Goal: Check status: Check status

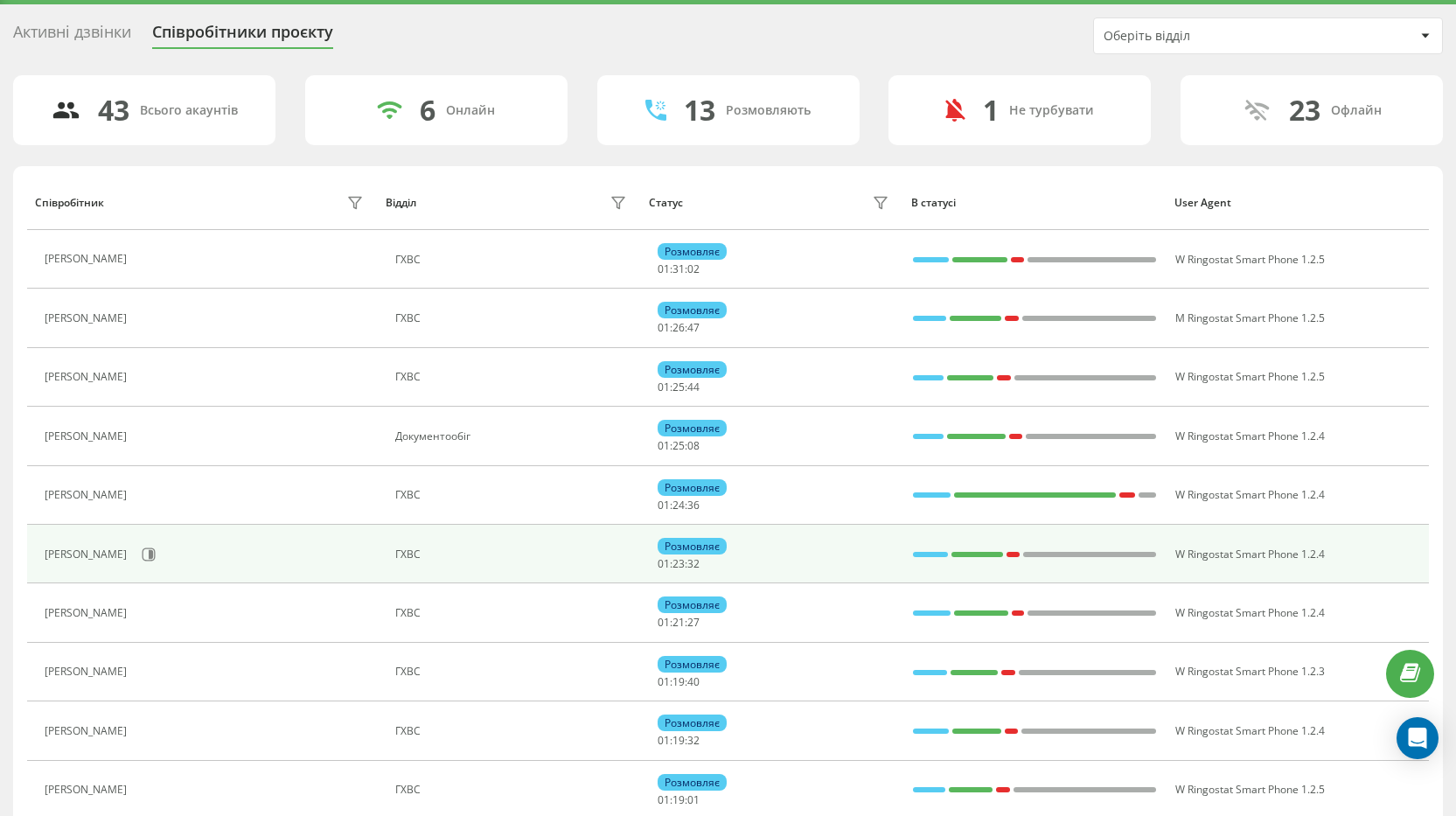
scroll to position [88, 0]
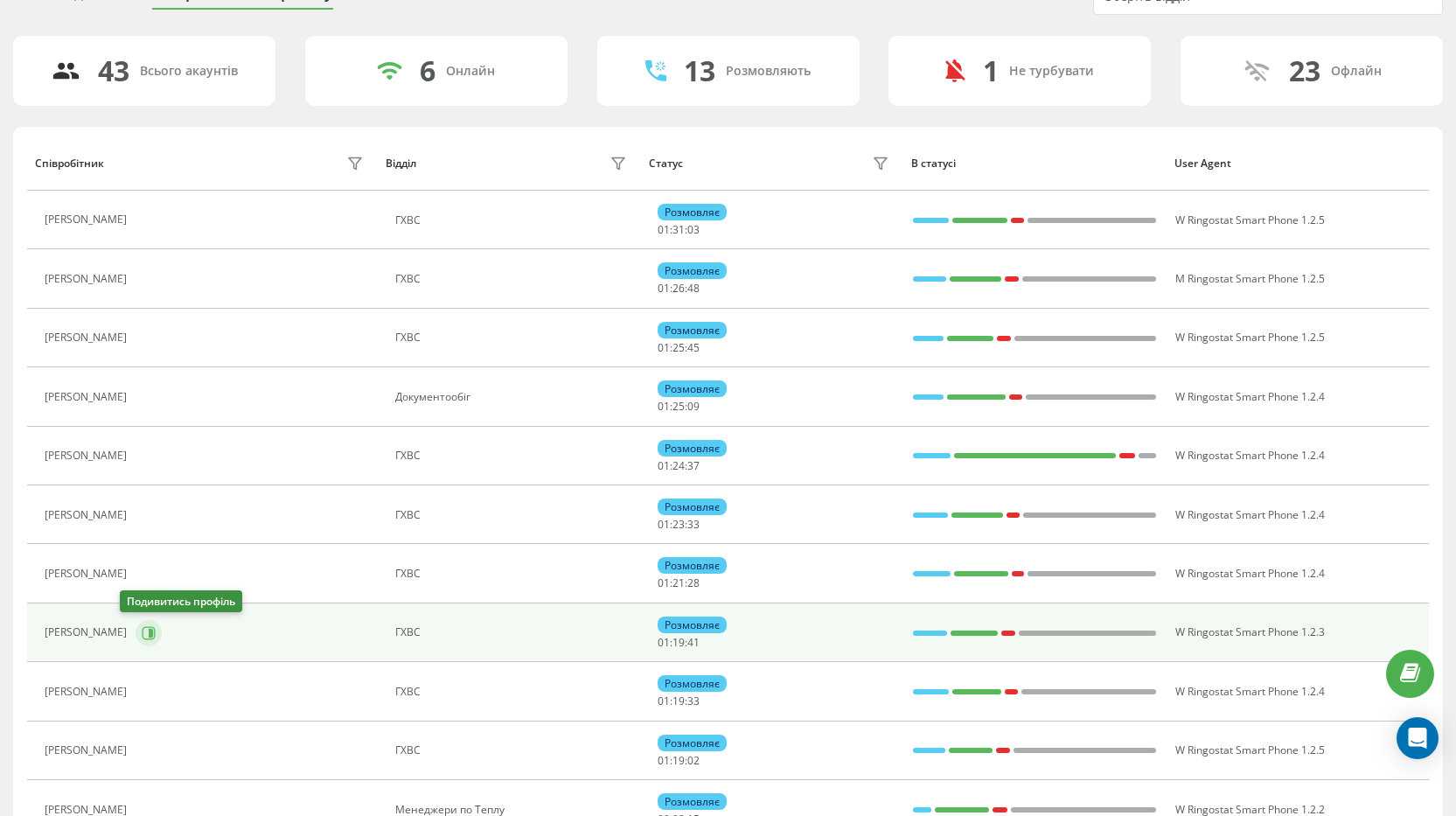
click at [142, 627] on icon at bounding box center [148, 632] width 14 height 14
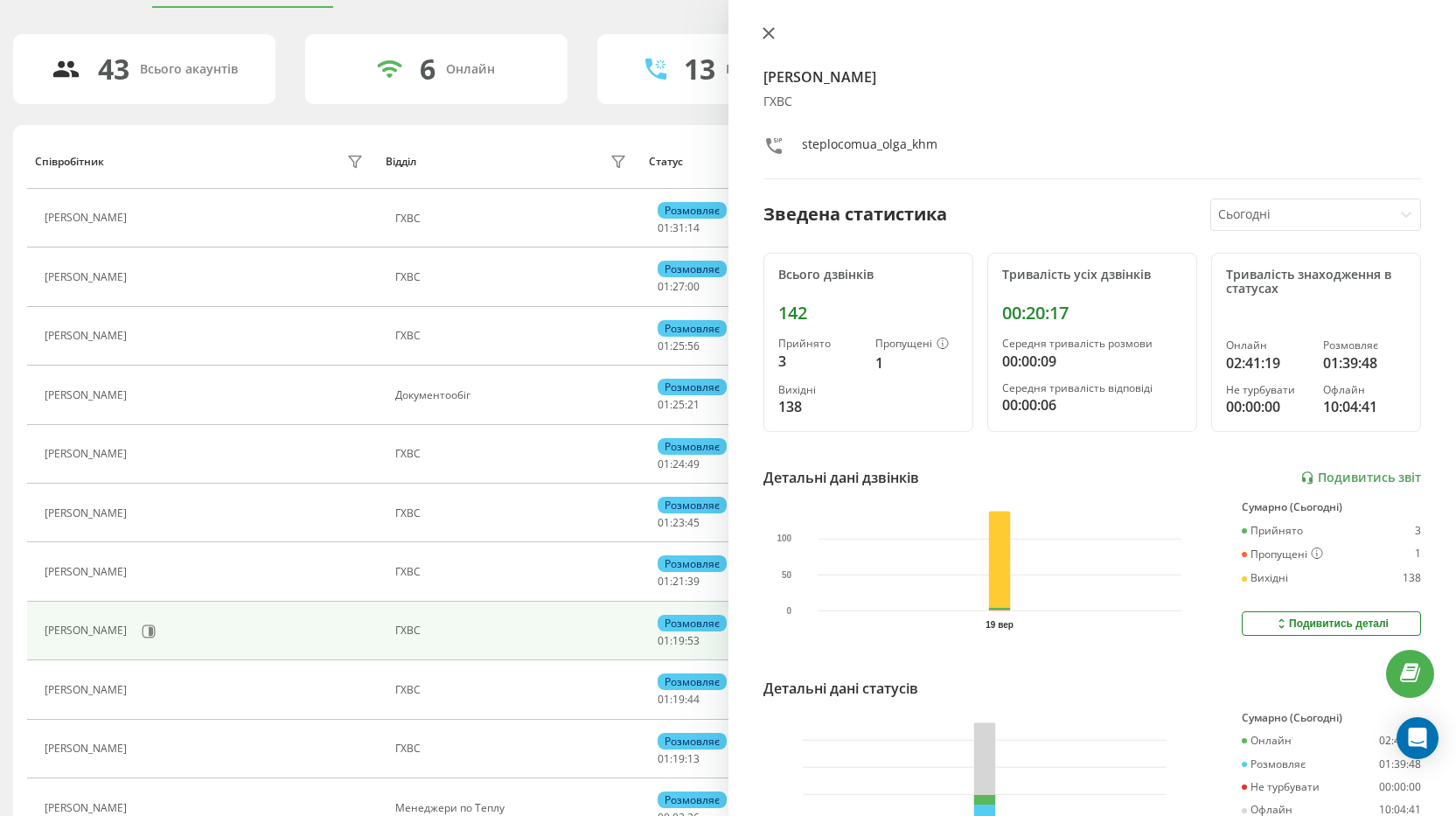
click at [767, 32] on icon at bounding box center [767, 33] width 10 height 10
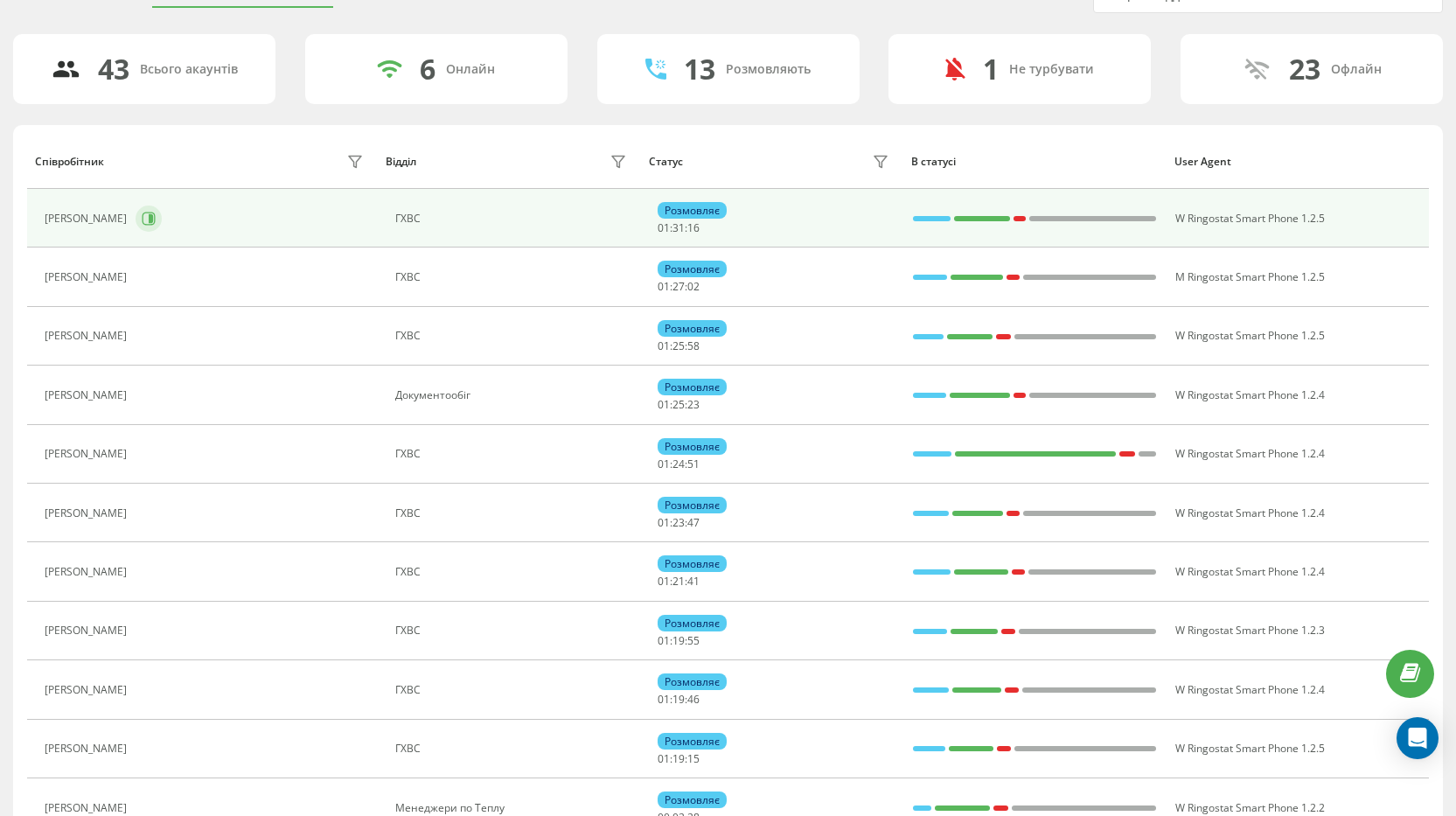
click at [162, 217] on button at bounding box center [148, 218] width 27 height 26
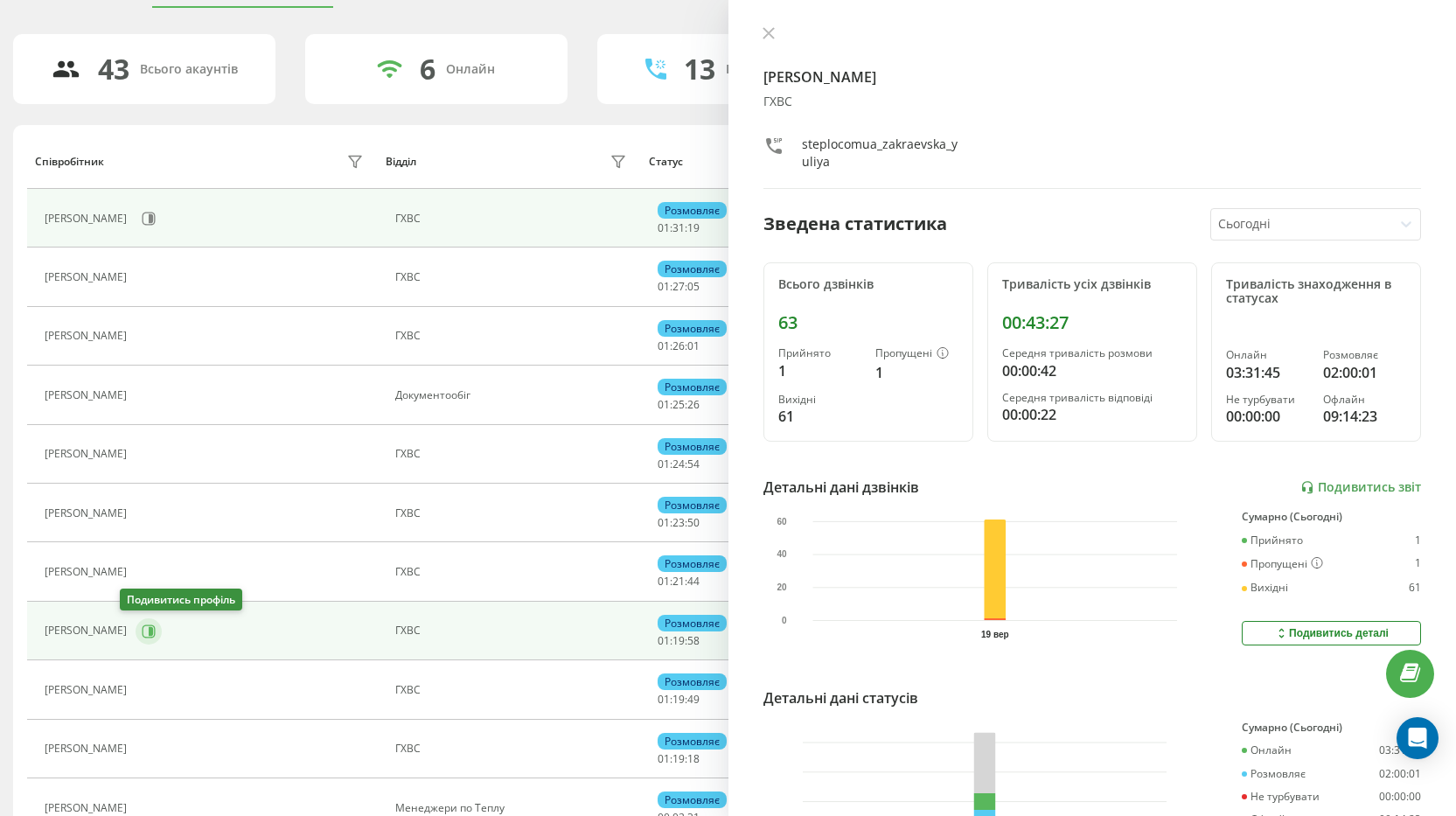
click at [149, 628] on icon at bounding box center [151, 631] width 5 height 9
